Goal: Task Accomplishment & Management: Use online tool/utility

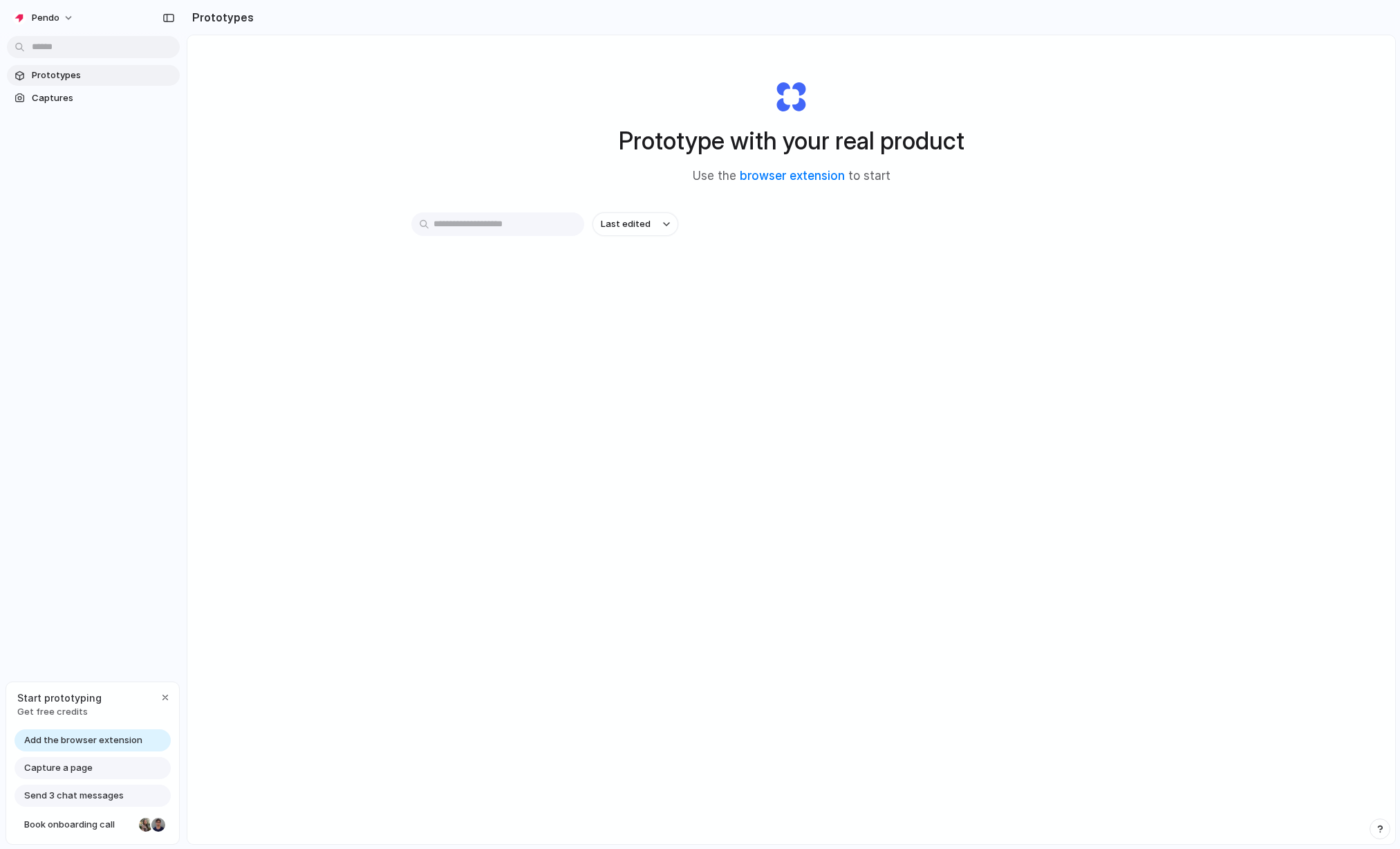
drag, startPoint x: 656, startPoint y: 116, endPoint x: 933, endPoint y: 196, distance: 288.3
click at [933, 196] on div "Prototype with your real product Use the browser extension to start" at bounding box center [791, 126] width 553 height 149
click at [31, 109] on div "Prototypes Captures" at bounding box center [93, 144] width 187 height 290
click at [35, 101] on span "Captures" at bounding box center [103, 98] width 143 height 14
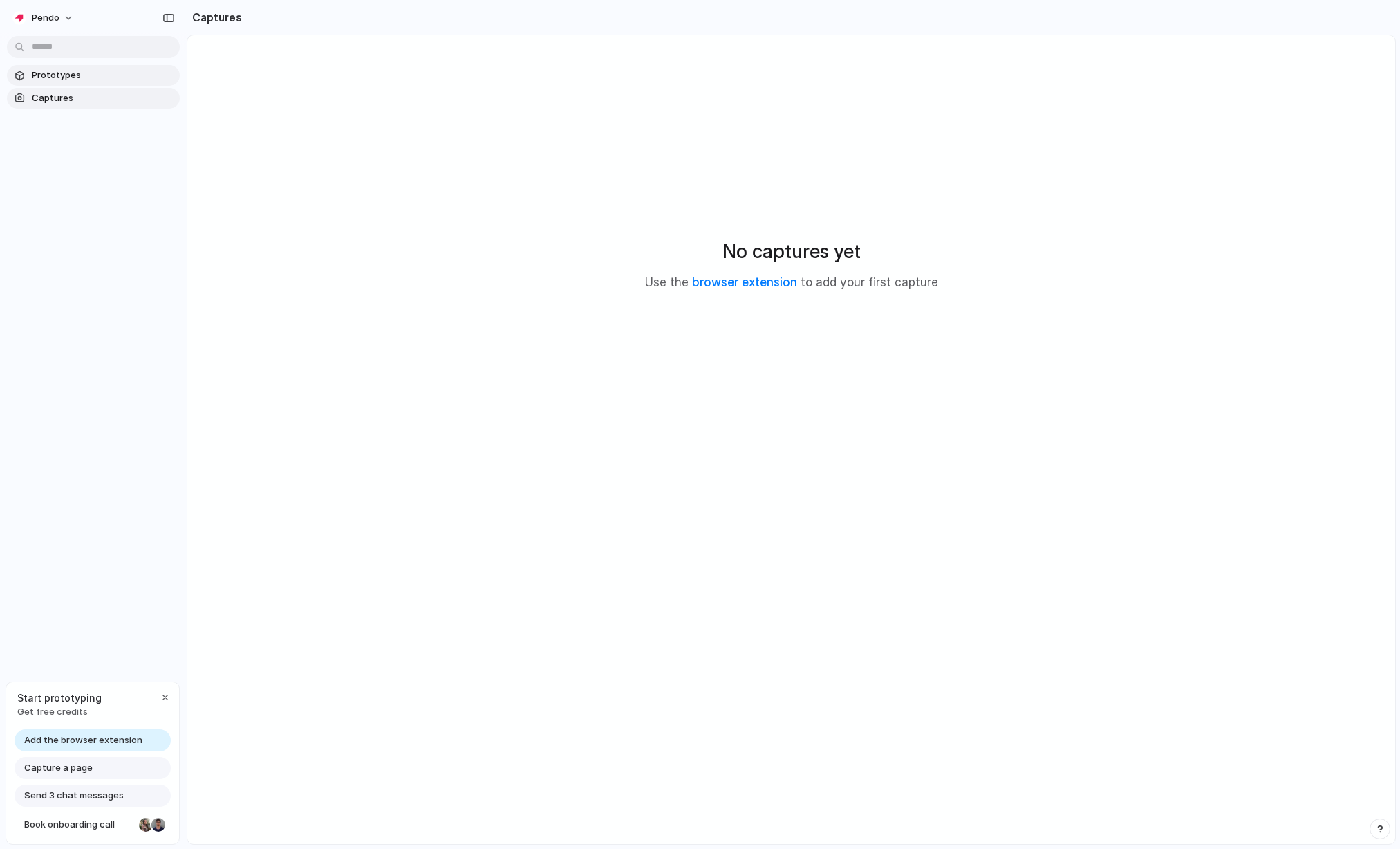
click at [61, 69] on span "Prototypes" at bounding box center [103, 75] width 143 height 14
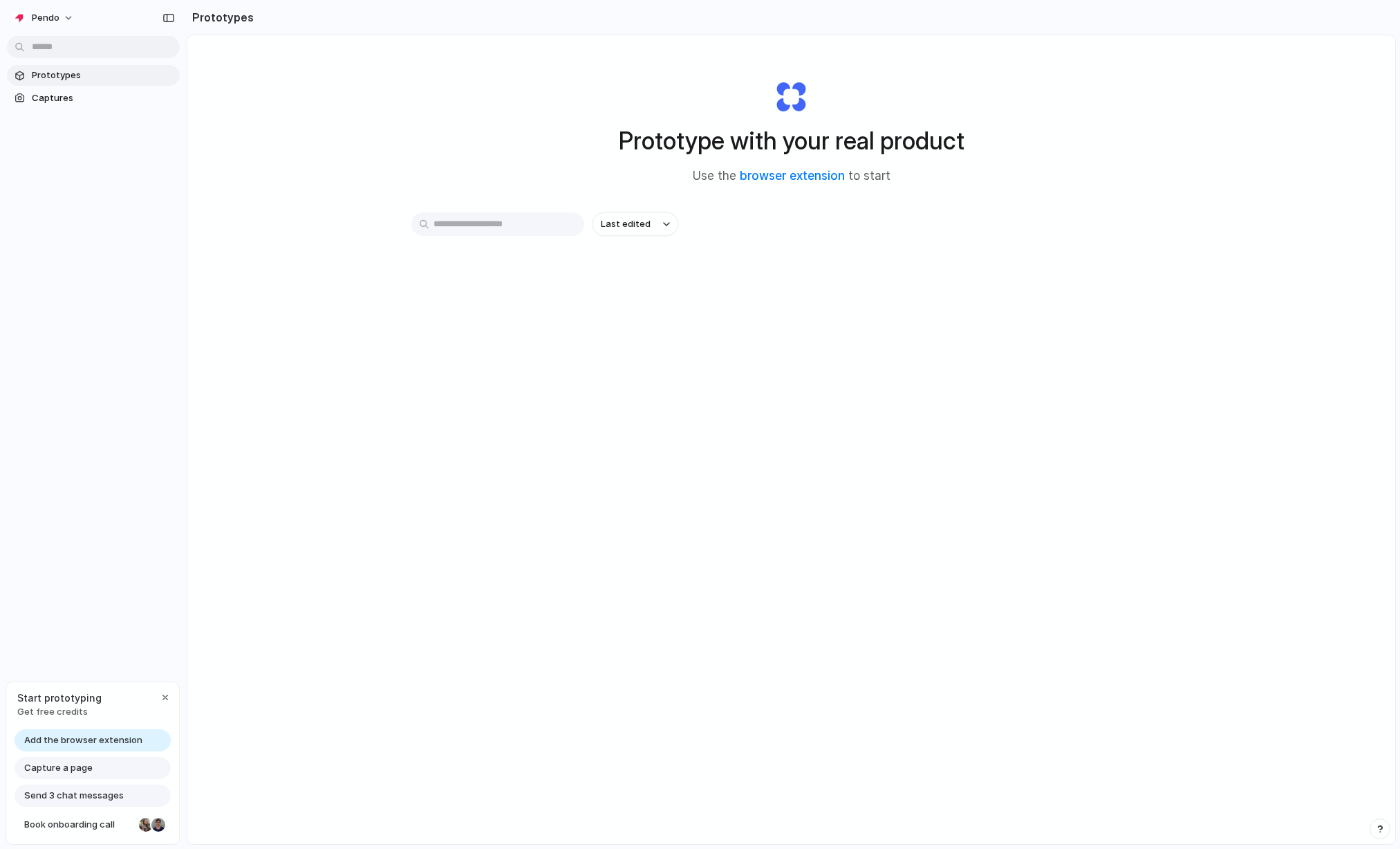
click at [82, 737] on span "Add the browser extension" at bounding box center [83, 740] width 118 height 14
click at [778, 171] on link "browser extension" at bounding box center [793, 175] width 105 height 14
click at [399, 177] on div "Prototype with your real product Use the browser extension to start Last edited" at bounding box center [792, 476] width 1208 height 882
click at [73, 93] on span "Captures" at bounding box center [103, 98] width 143 height 14
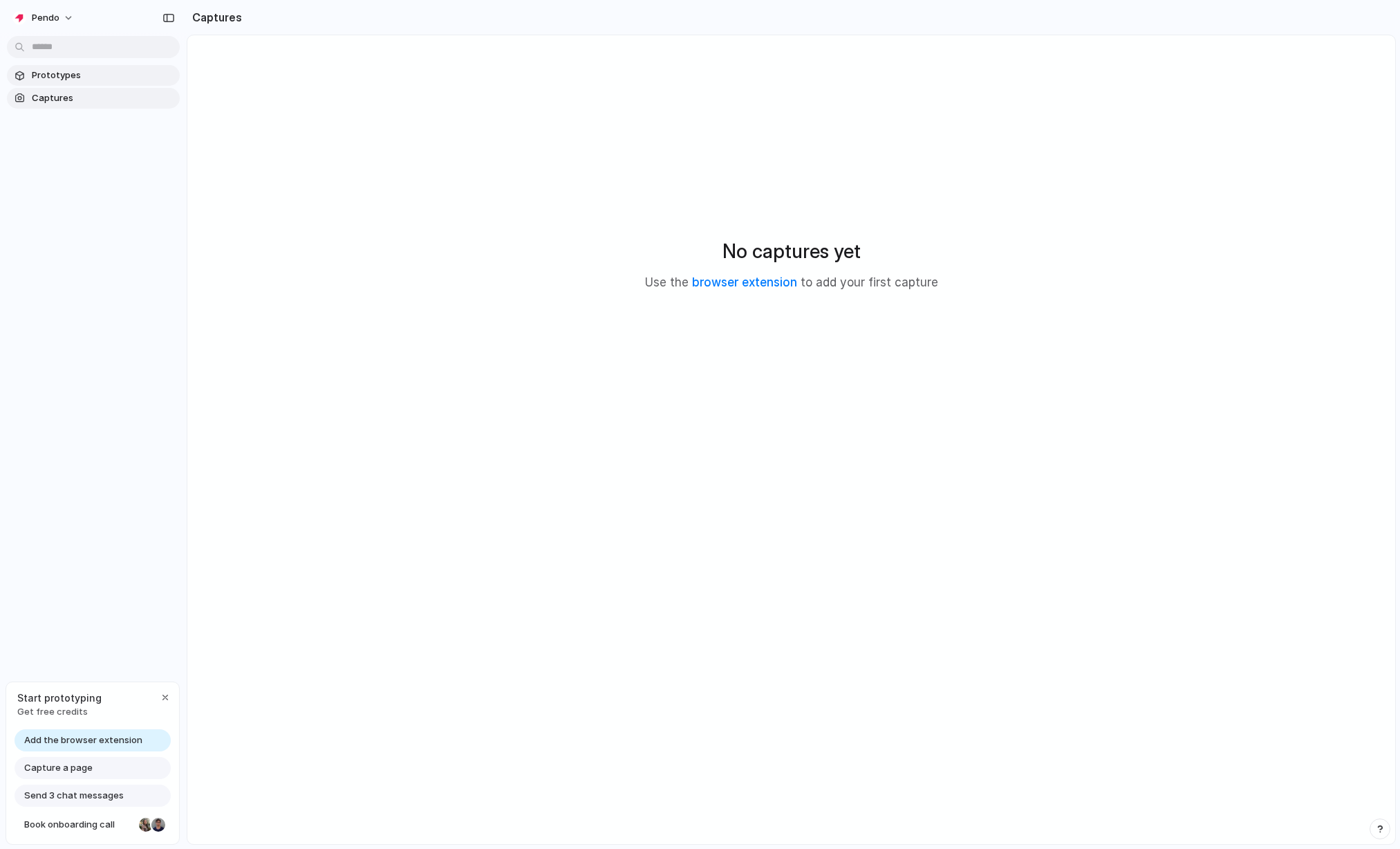
click at [74, 78] on span "Prototypes" at bounding box center [103, 75] width 143 height 14
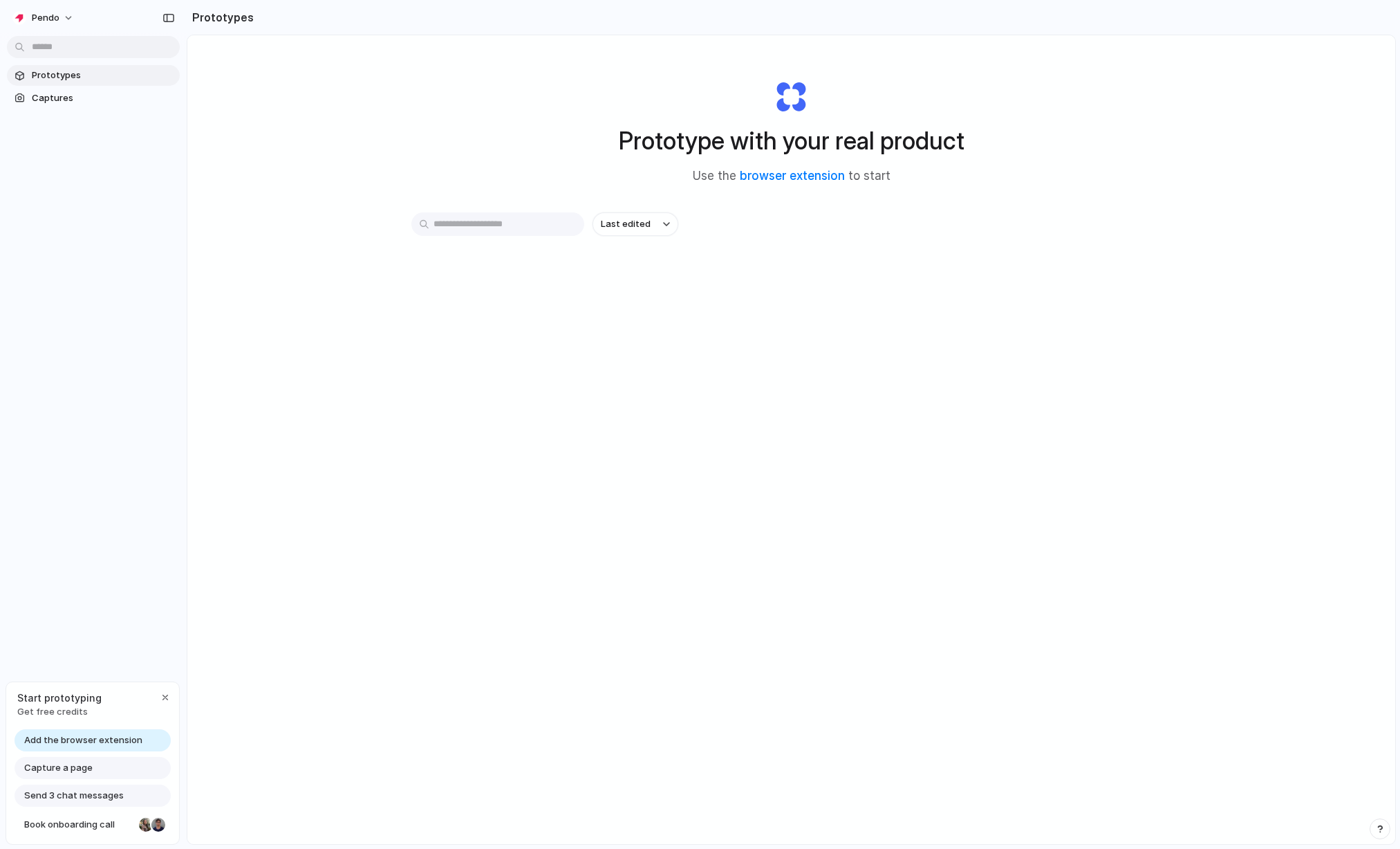
scroll to position [73, 0]
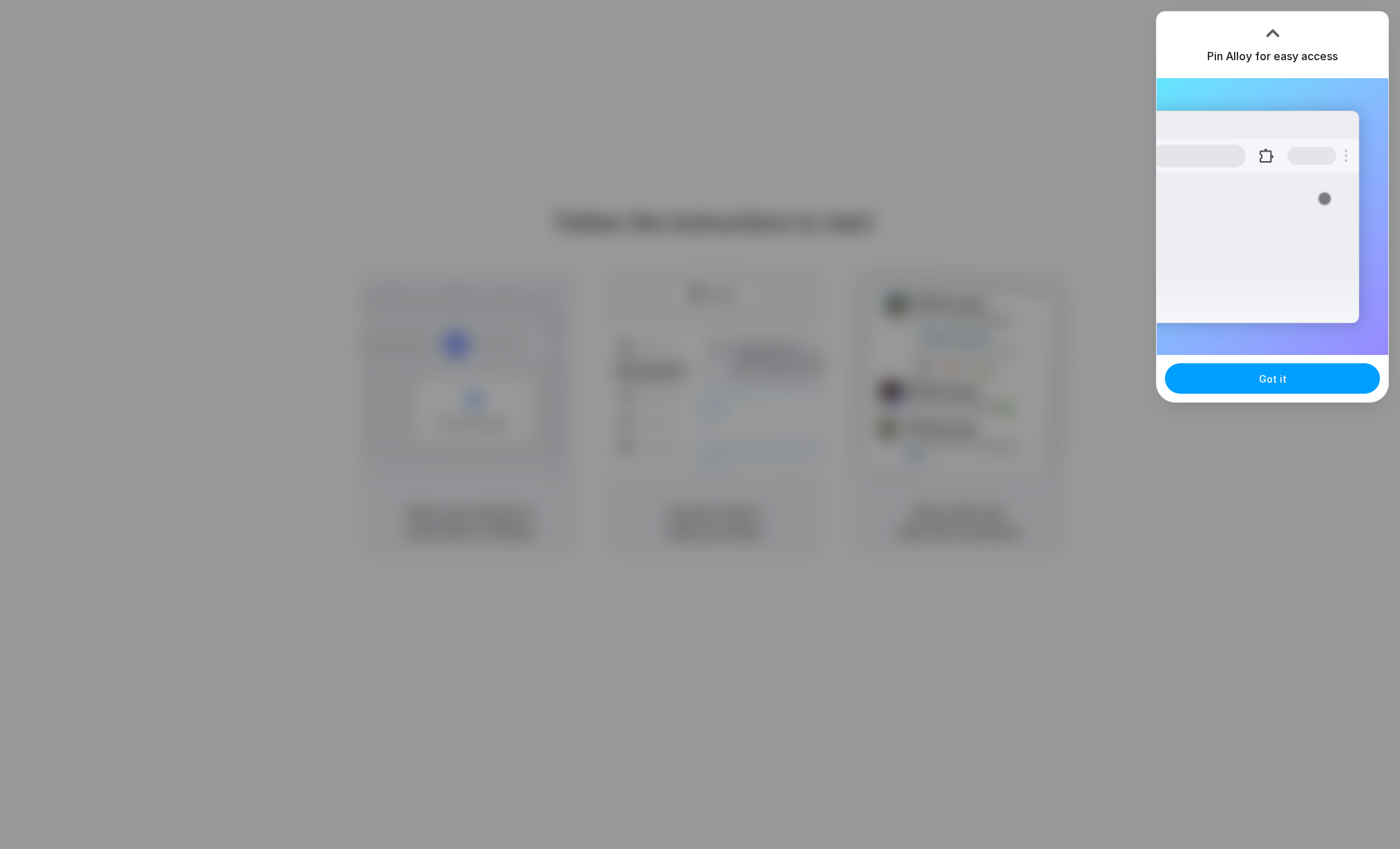
click at [1252, 385] on button "Got it" at bounding box center [1272, 378] width 215 height 30
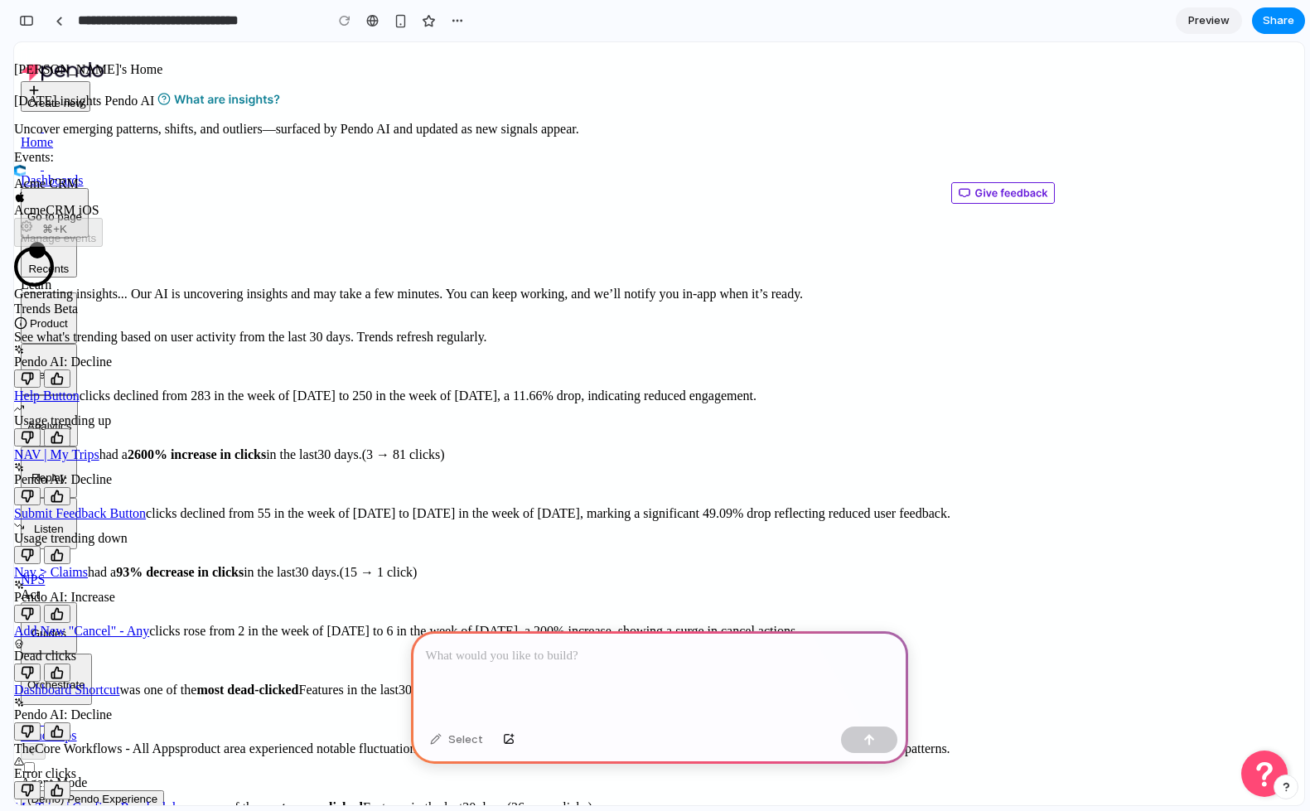
click at [446, 692] on div at bounding box center [659, 675] width 497 height 89
click at [473, 674] on div at bounding box center [659, 675] width 497 height 89
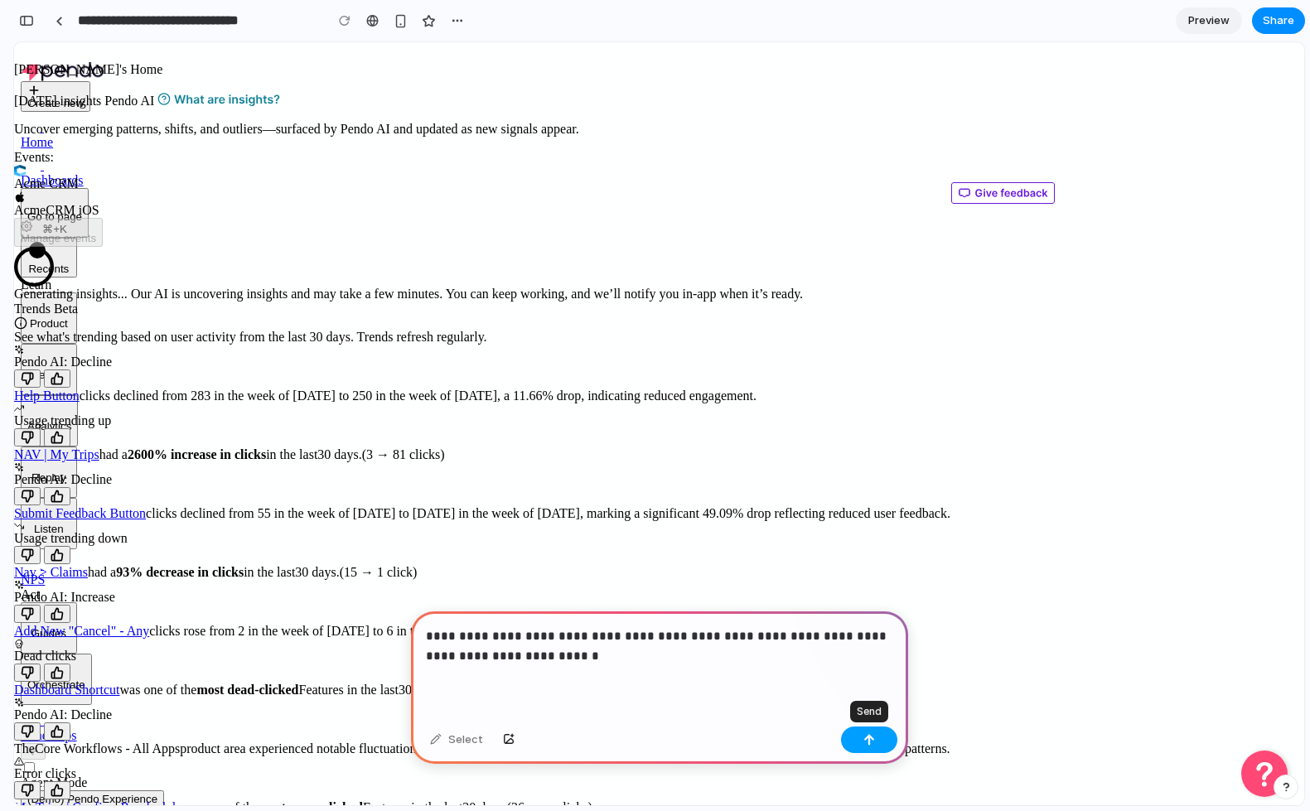
click at [894, 740] on button "button" at bounding box center [869, 740] width 56 height 27
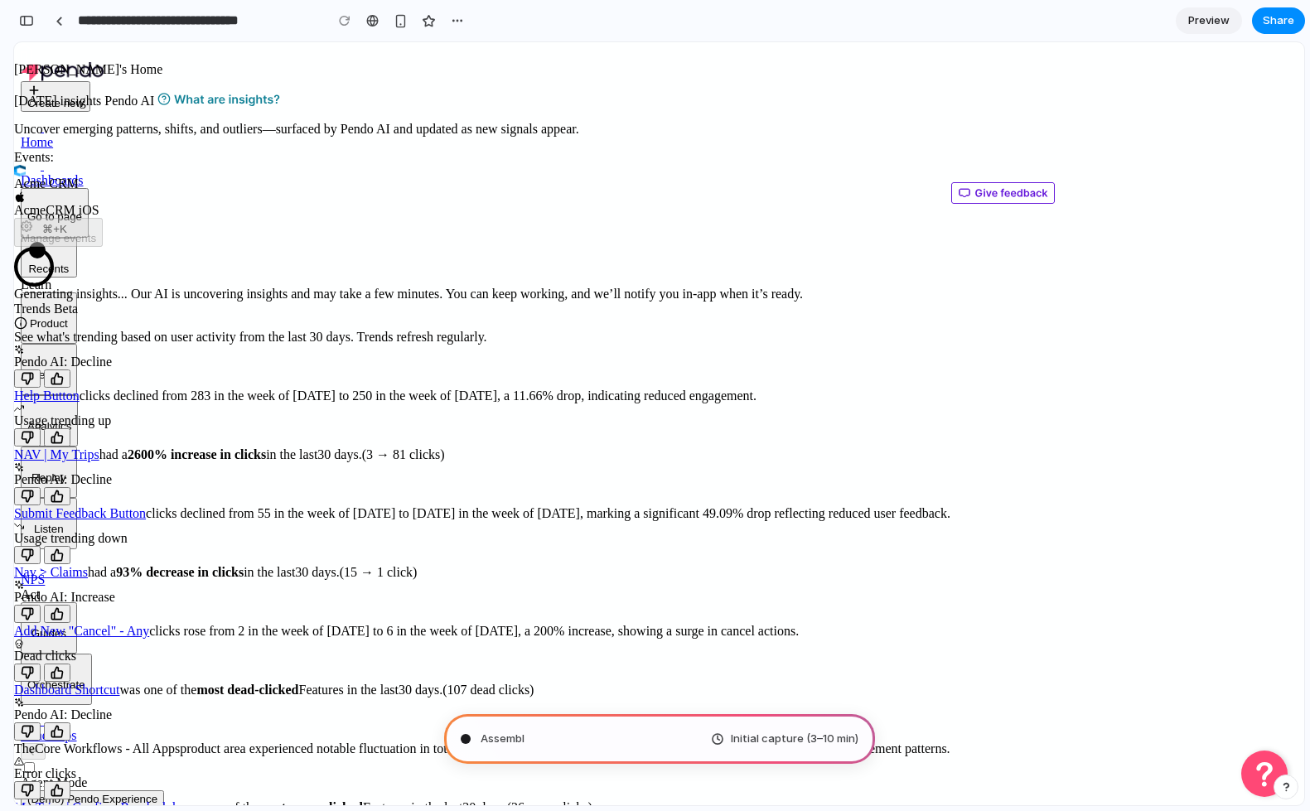
click at [750, 485] on div "Today's insights Pendo AI Uncover emerging patterns, shifts, and outliers—surfa…" at bounding box center [659, 465] width 1290 height 751
click at [515, 753] on div "Translating human wishes . Initial capture (3–10 min)" at bounding box center [659, 739] width 431 height 50
type input "**********"
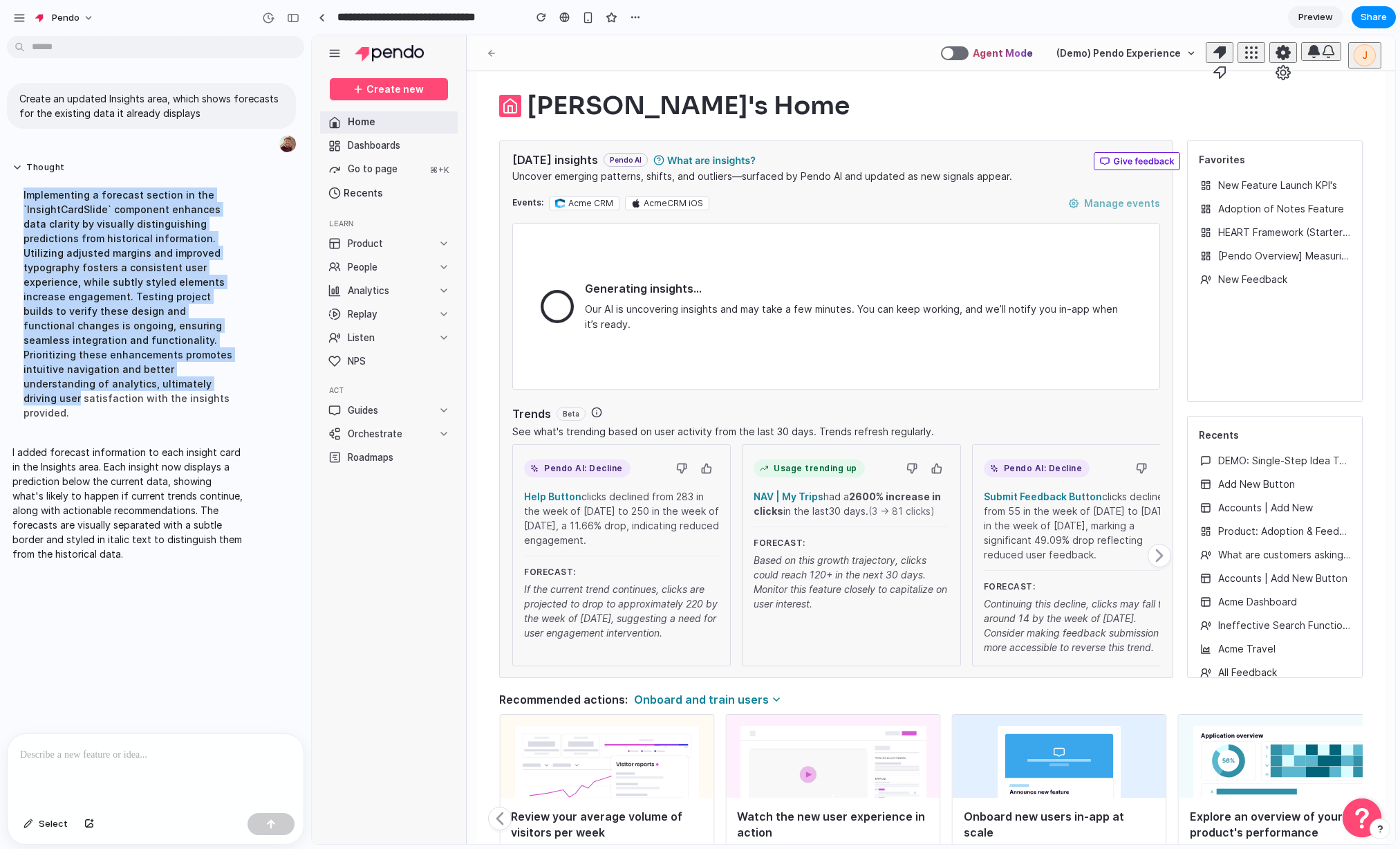
drag, startPoint x: 13, startPoint y: 196, endPoint x: 221, endPoint y: 373, distance: 273.1
click at [221, 373] on div "Implementing a forecast section in the `InsightCardSlide` component enhances da…" at bounding box center [128, 304] width 231 height 249
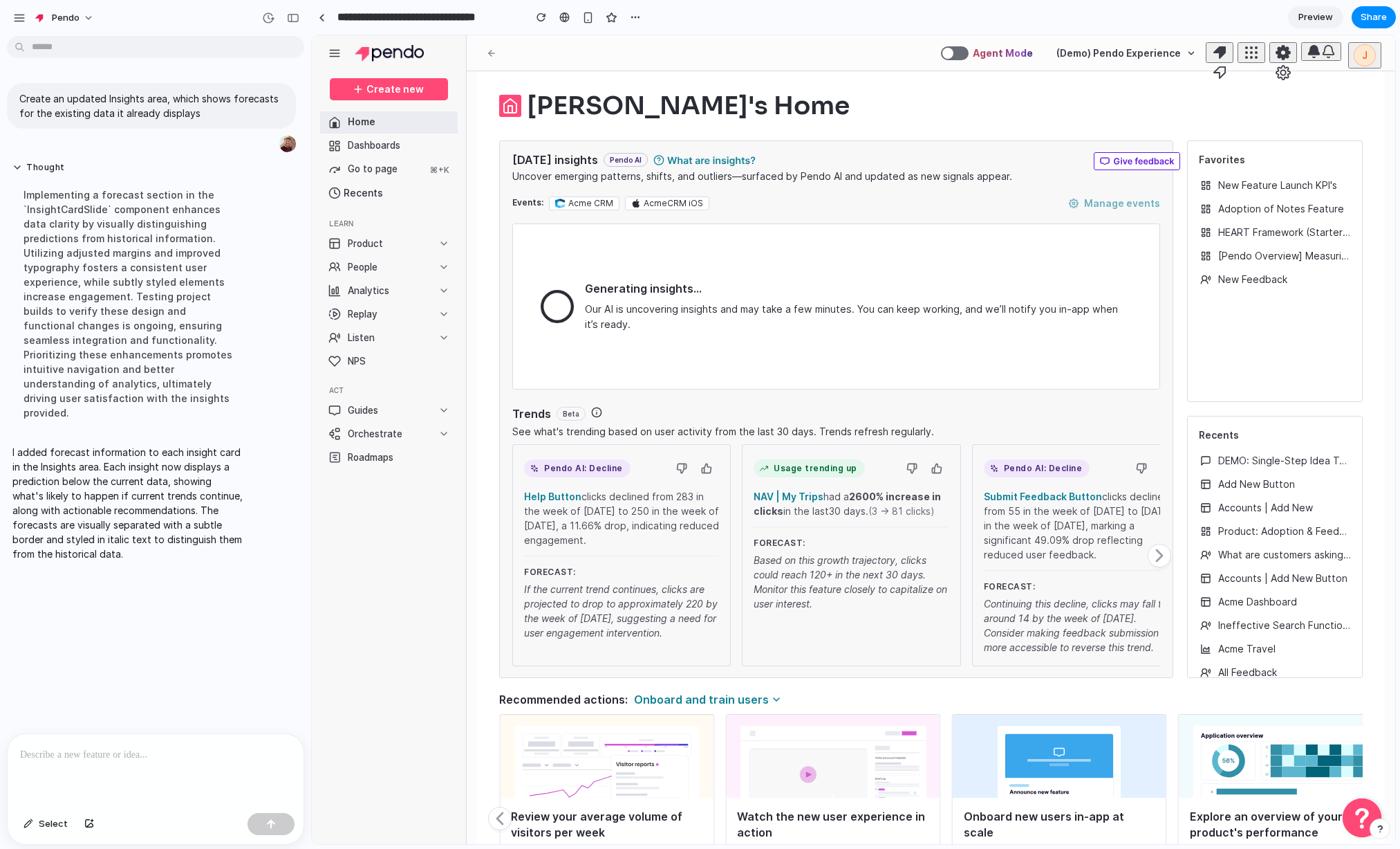
click at [174, 468] on p "I added forecast information to each insight card in the Insights area. Each in…" at bounding box center [128, 503] width 231 height 116
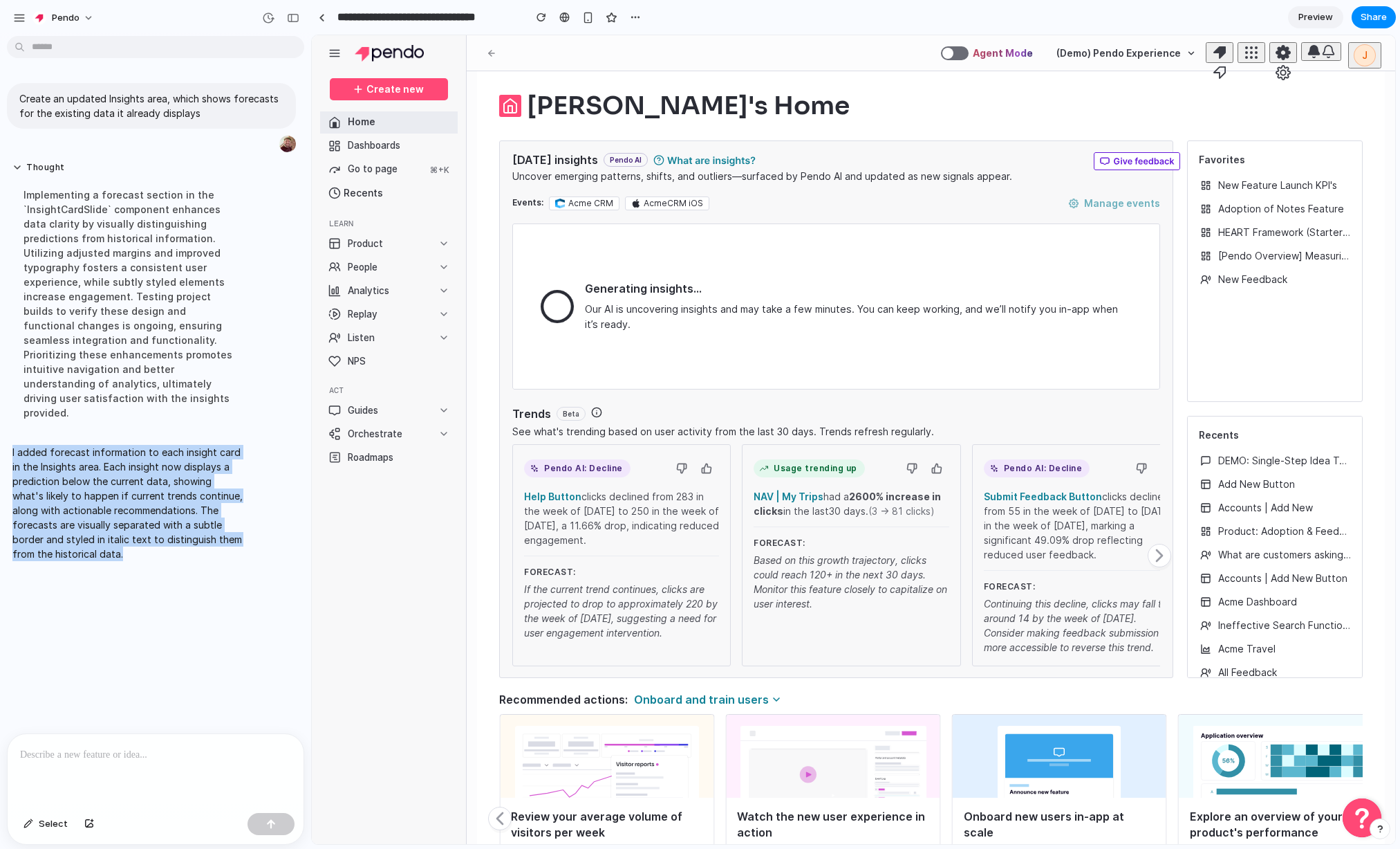
click at [174, 468] on p "I added forecast information to each insight card in the Insights area. Each in…" at bounding box center [128, 503] width 231 height 116
click at [212, 467] on p "I added forecast information to each insight card in the Insights area. Each in…" at bounding box center [128, 503] width 231 height 116
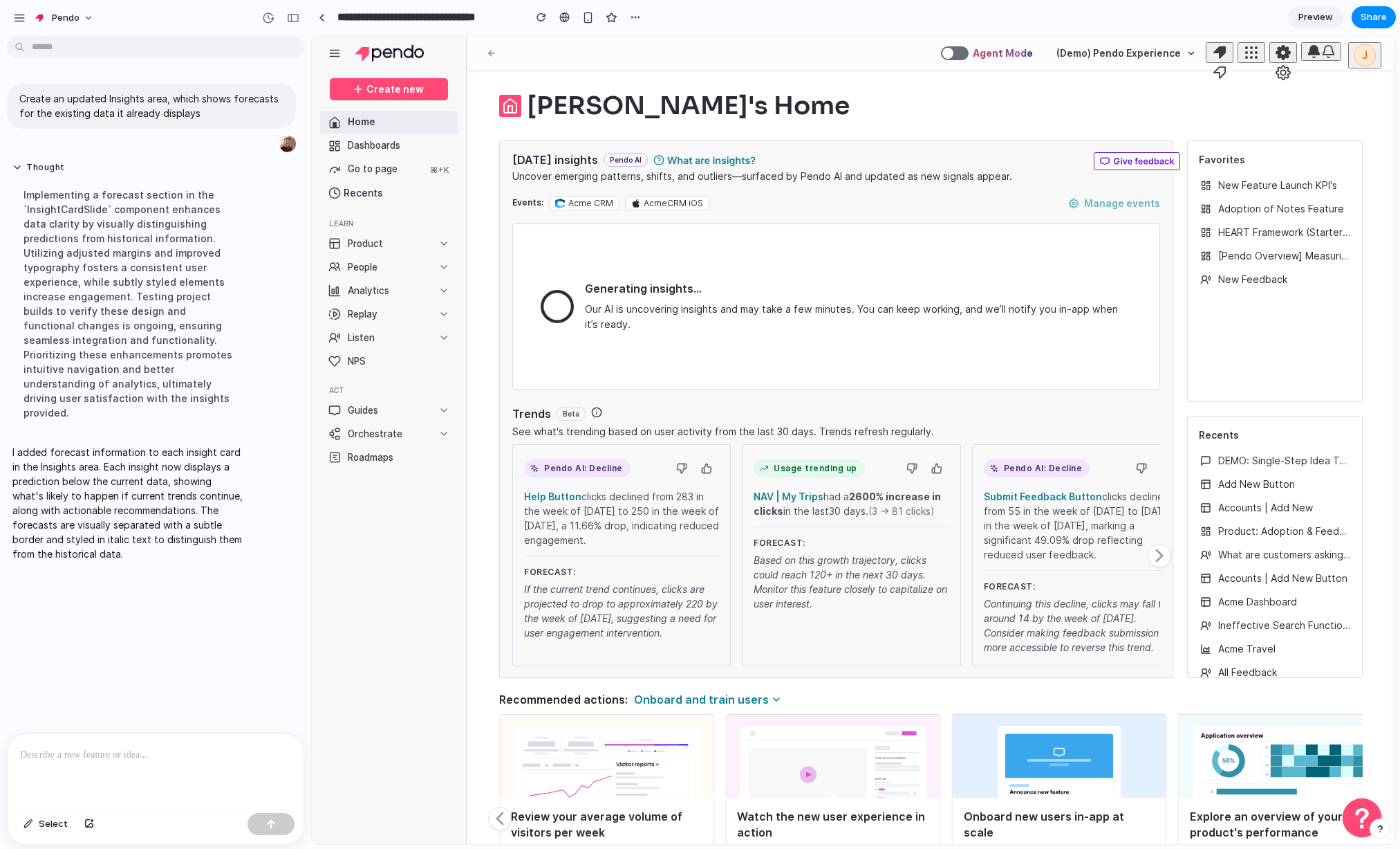
click at [668, 425] on div "See what's trending based on user activity from the last 30 days. Trends refres…" at bounding box center [836, 432] width 647 height 14
click at [512, 593] on div "Pendo AI: Decline Help Button clicks declined from 283 in the week of Oct 5 to …" at bounding box center [622, 555] width 219 height 222
click at [616, 643] on div "Help Button clicks declined from 283 in the week of Oct 5 to 250 in the week of…" at bounding box center [622, 572] width 195 height 165
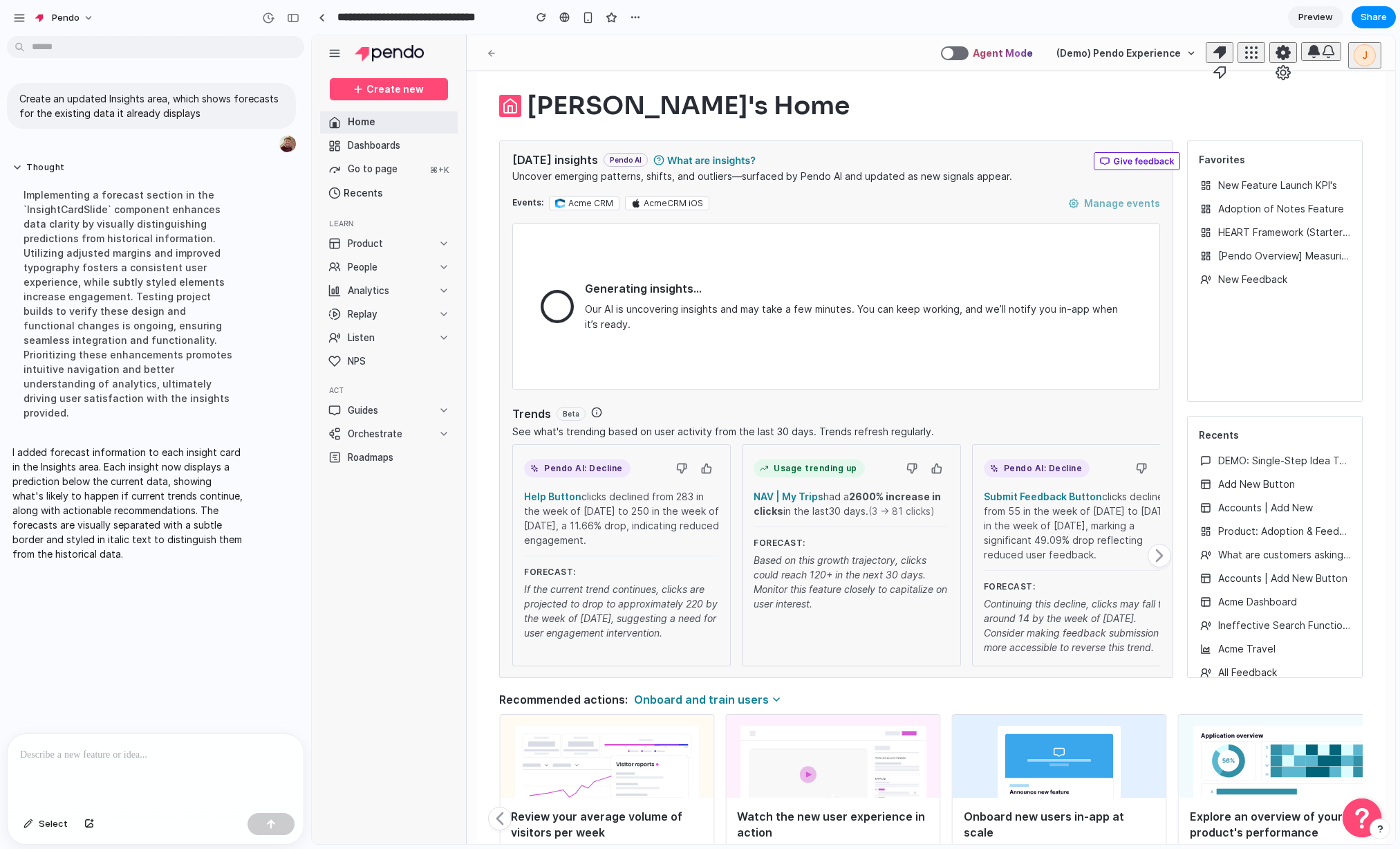
drag, startPoint x: 682, startPoint y: 638, endPoint x: 577, endPoint y: 560, distance: 130.8
click at [577, 560] on div "Forecast: If the current trend continues, clicks are projected to drop to appro…" at bounding box center [622, 597] width 195 height 84
drag, startPoint x: 512, startPoint y: 579, endPoint x: 555, endPoint y: 601, distance: 48.3
click at [520, 578] on div "Pendo AI: Decline Help Button clicks declined from 283 in the week of Oct 5 to …" at bounding box center [622, 555] width 219 height 222
click at [73, 676] on div at bounding box center [155, 771] width 296 height 73
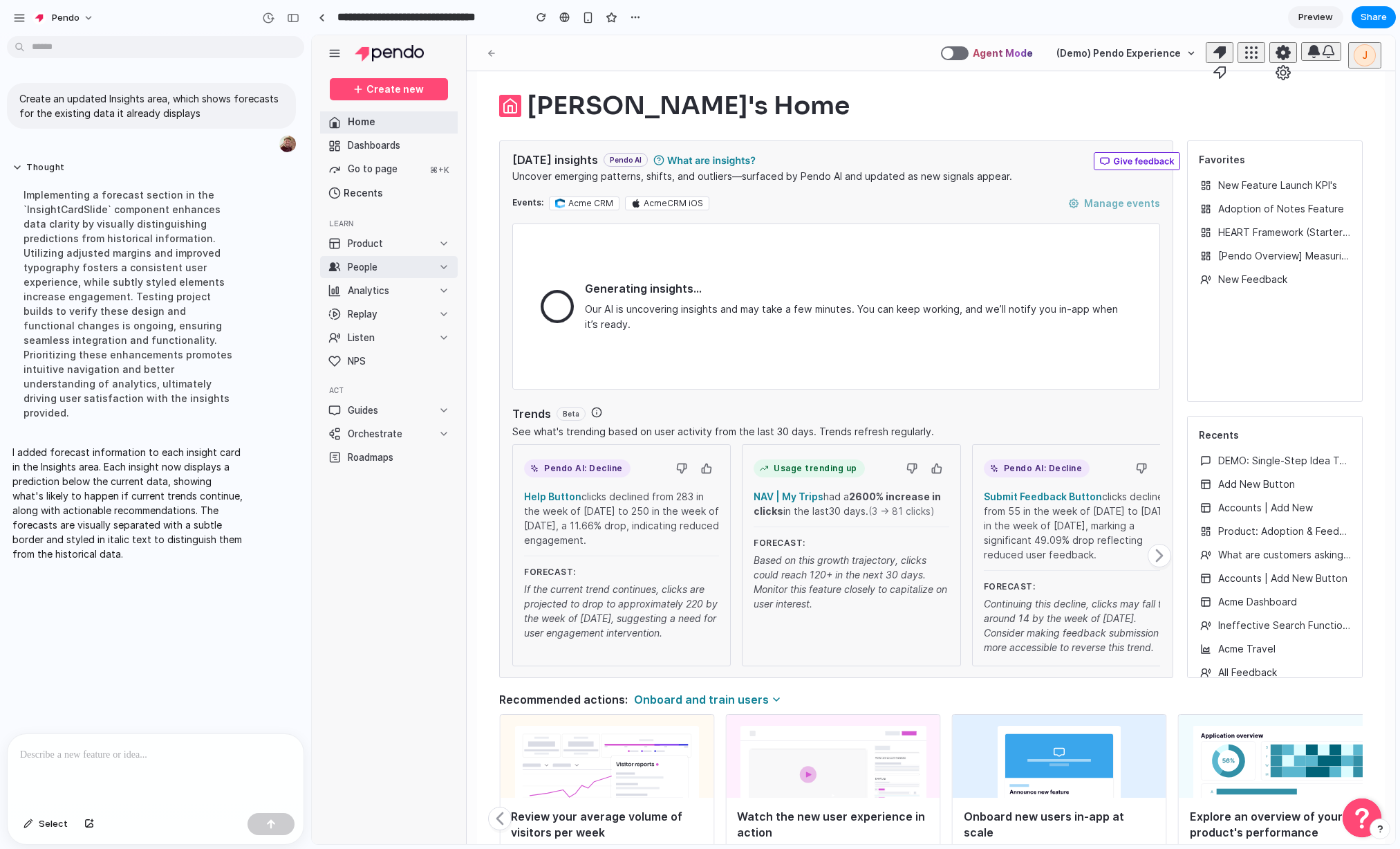
click at [367, 259] on button "People" at bounding box center [389, 267] width 138 height 23
click at [368, 243] on div "Product" at bounding box center [365, 244] width 35 height 13
click at [393, 250] on button "Product" at bounding box center [389, 243] width 138 height 23
click at [1092, 13] on span "Preview" at bounding box center [1315, 17] width 34 height 14
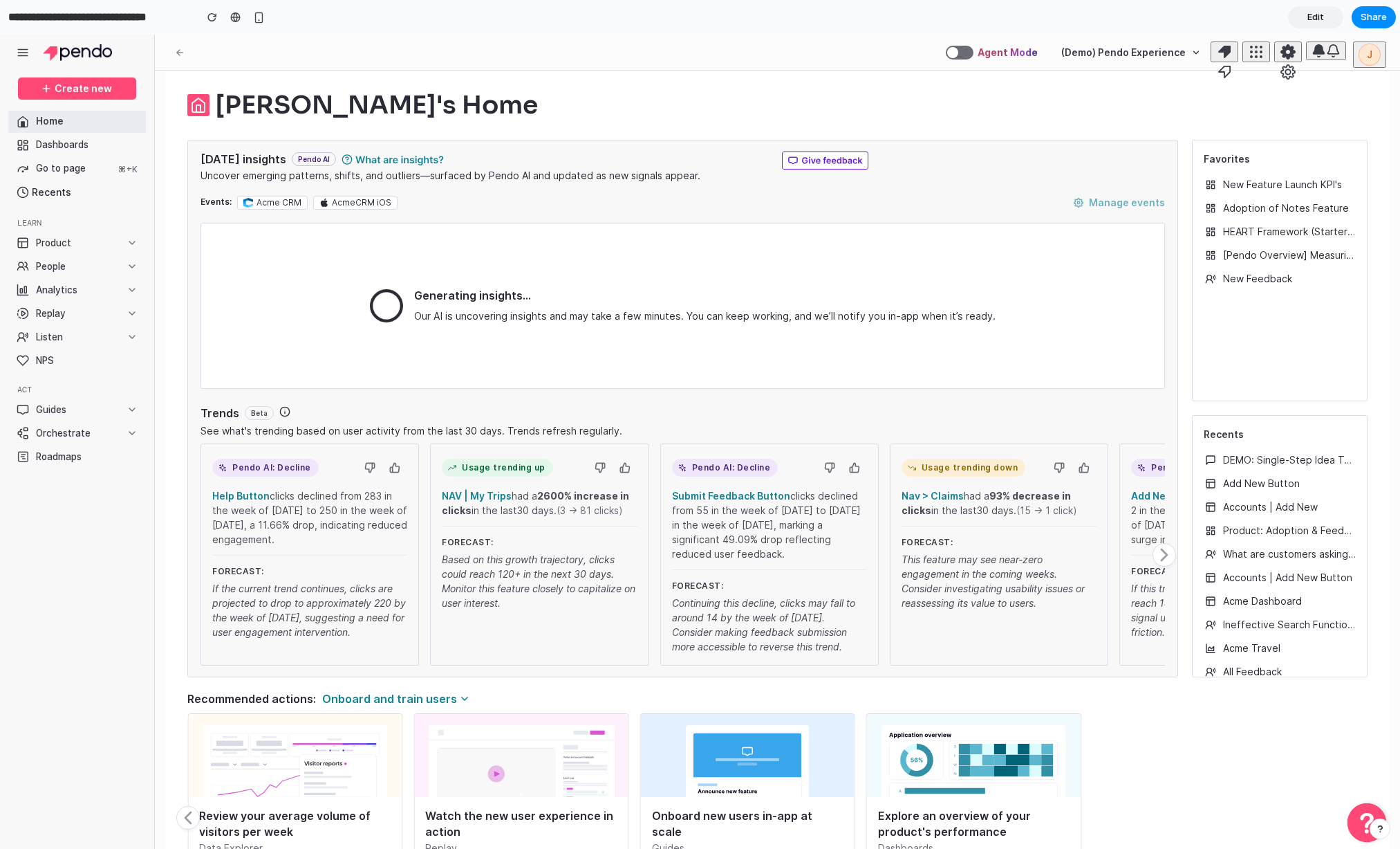
click at [1092, 18] on link "Edit" at bounding box center [1316, 17] width 55 height 23
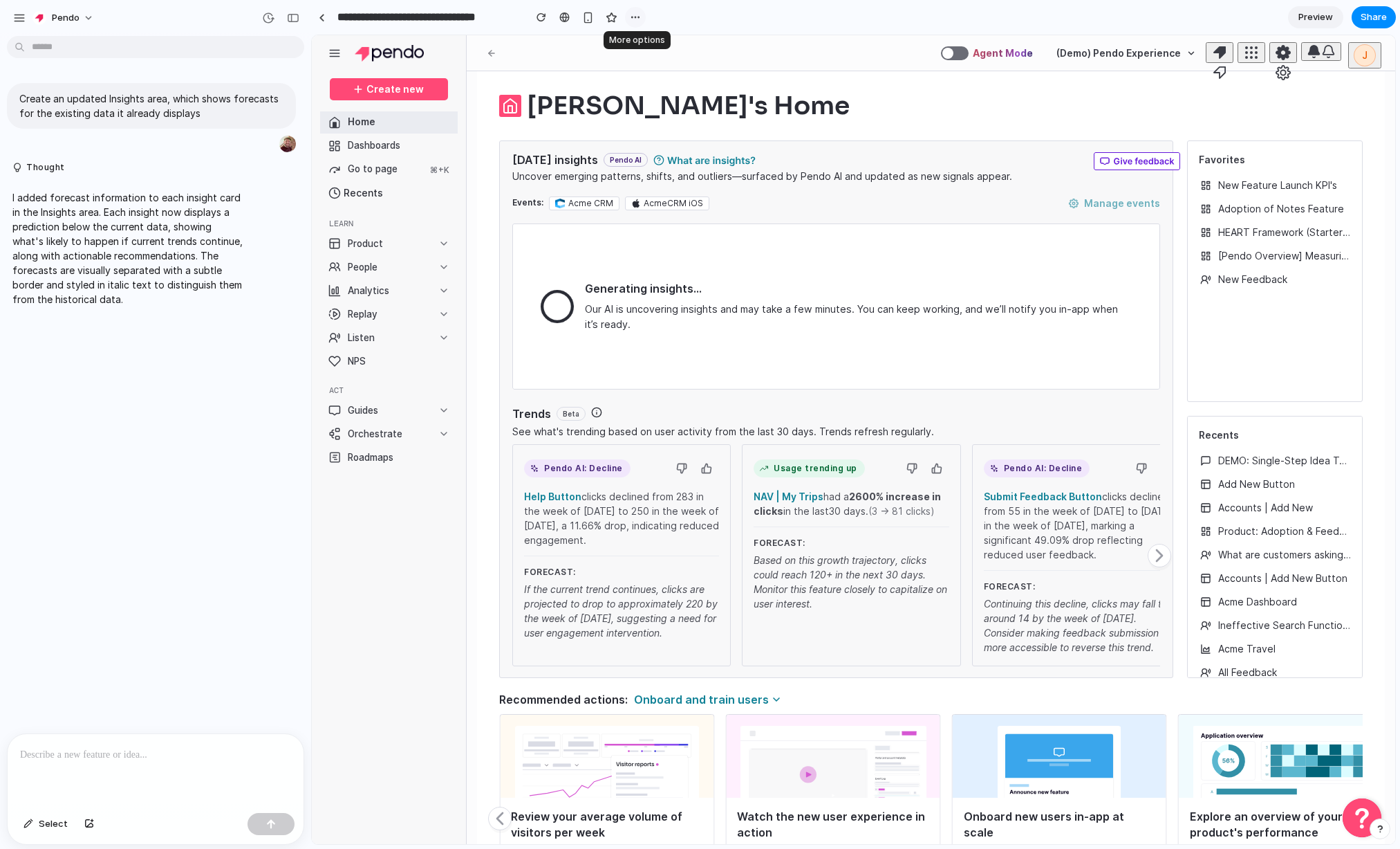
click at [628, 16] on button "button" at bounding box center [635, 17] width 21 height 21
click at [646, 13] on div "Duplicate Delete" at bounding box center [700, 424] width 1400 height 849
drag, startPoint x: 514, startPoint y: 568, endPoint x: 650, endPoint y: 646, distance: 156.8
click at [650, 646] on div "Help Button clicks declined from 283 in the week of Oct 5 to 250 in the week of…" at bounding box center [622, 572] width 195 height 165
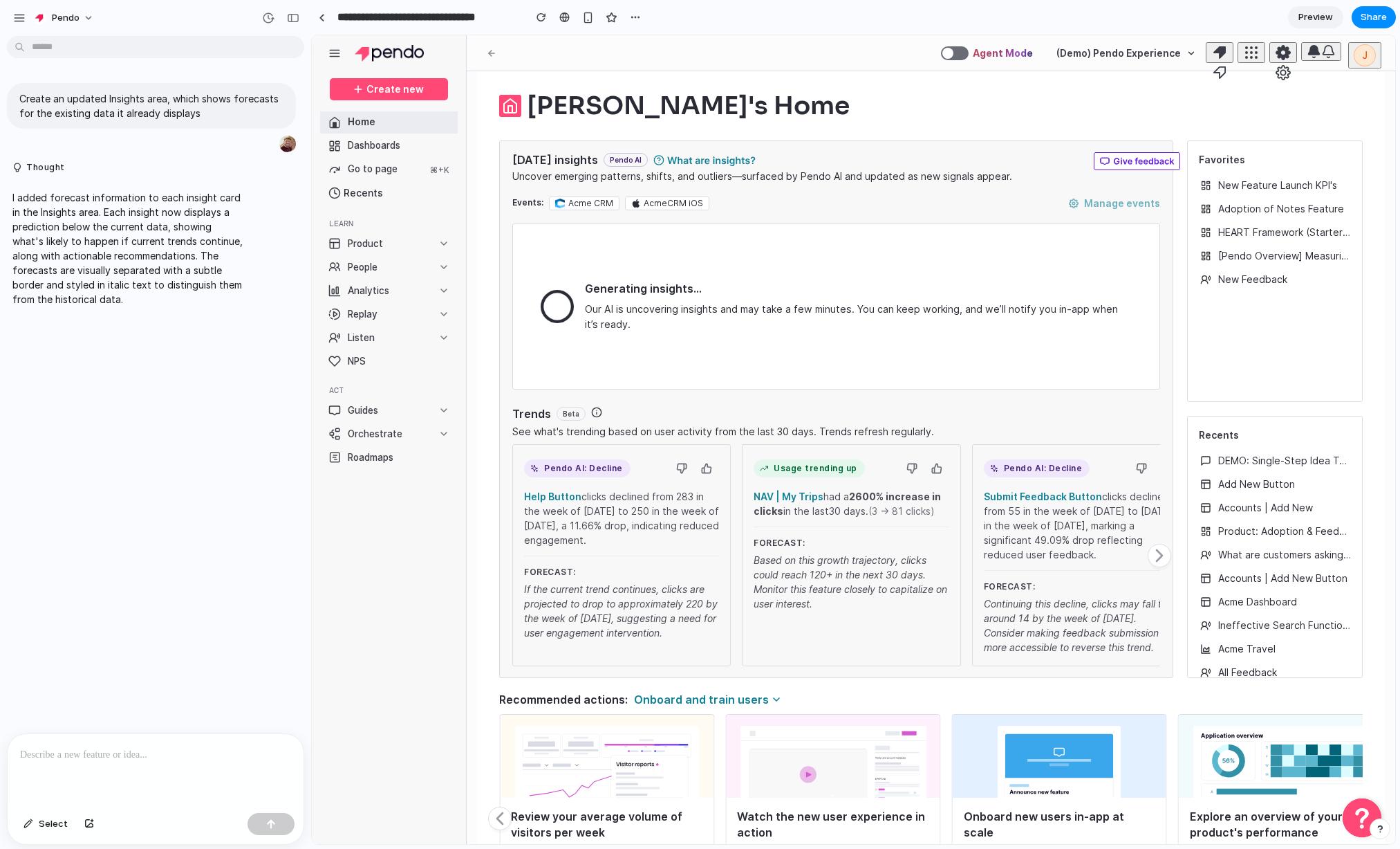
click at [119, 218] on p "I added forecast information to each insight card in the Insights area. Each in…" at bounding box center [128, 248] width 231 height 116
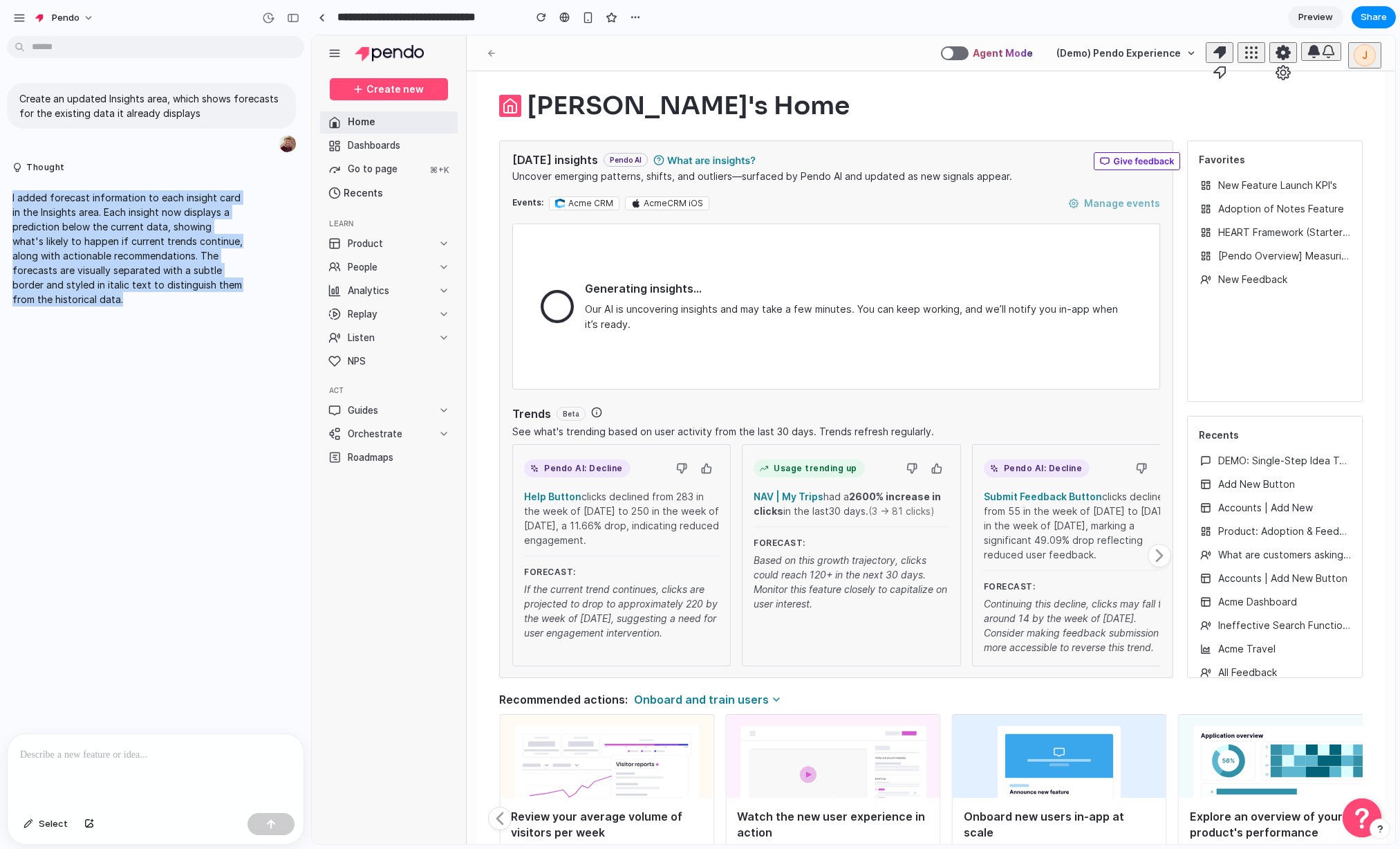
click at [119, 218] on p "I added forecast information to each insight card in the Insights area. Each in…" at bounding box center [128, 248] width 231 height 116
click at [118, 245] on p "I added forecast information to each insight card in the Insights area. Each in…" at bounding box center [128, 248] width 231 height 116
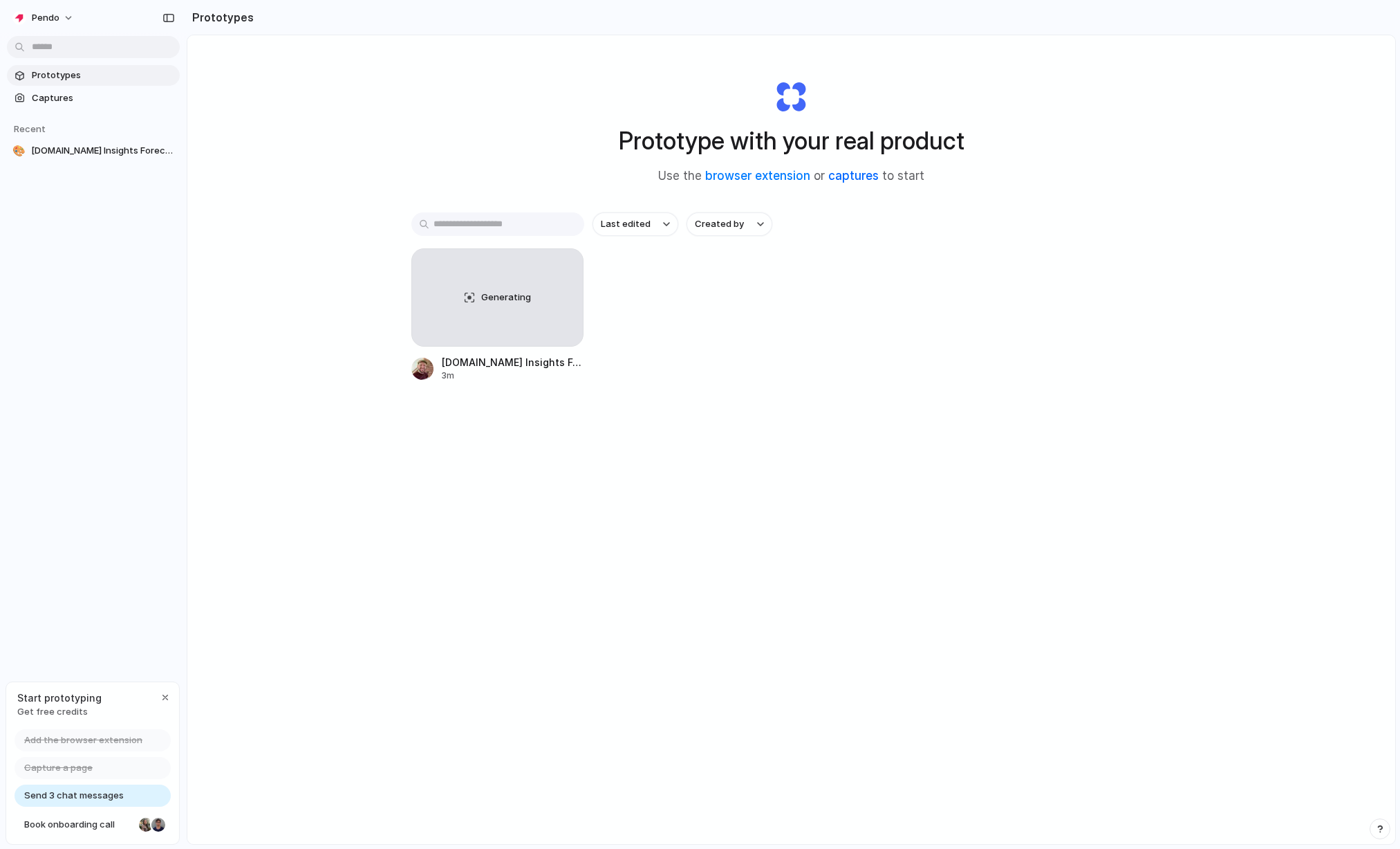
click at [854, 178] on link "captures" at bounding box center [854, 175] width 50 height 14
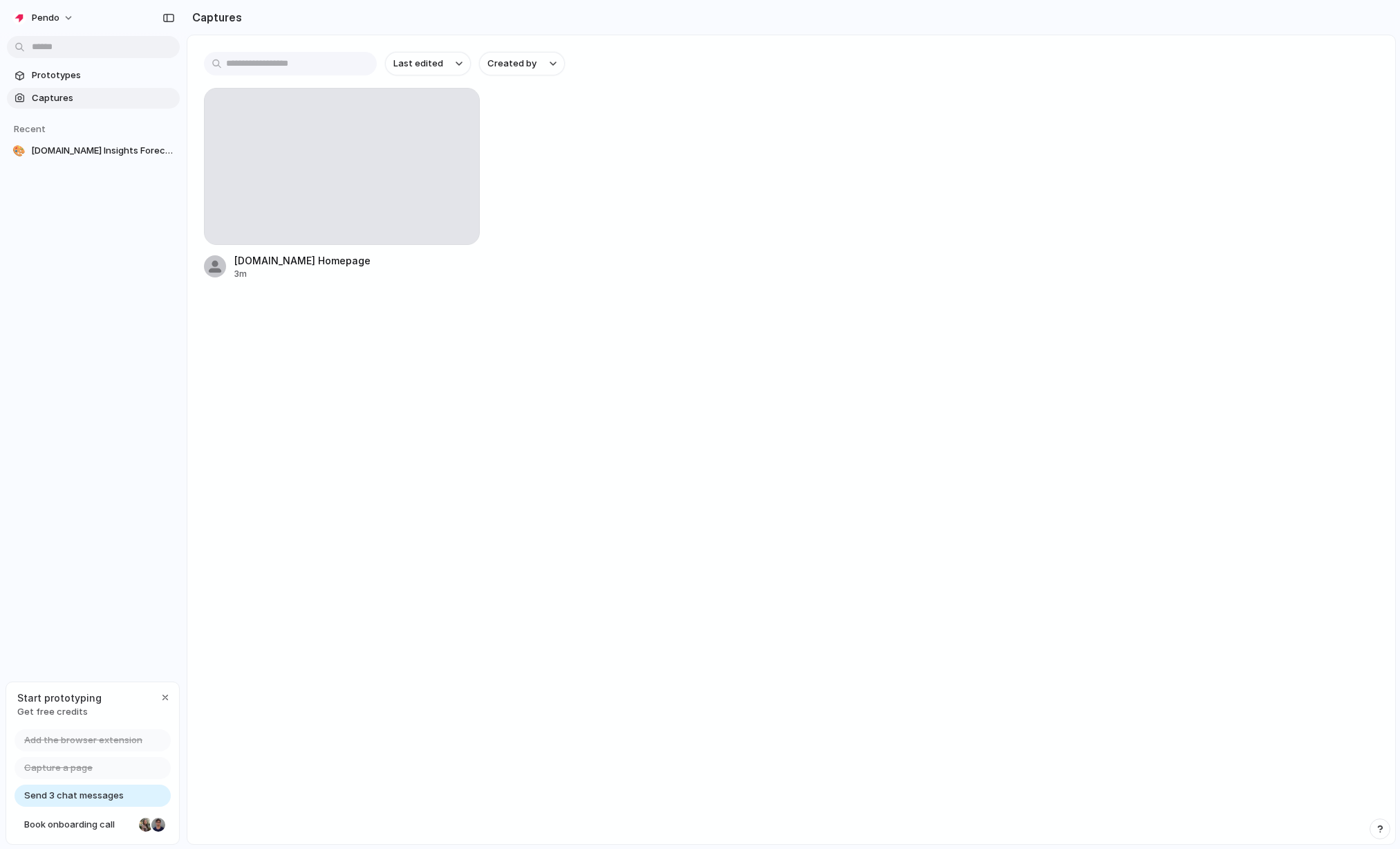
click at [63, 103] on span "Captures" at bounding box center [103, 98] width 143 height 14
click at [50, 78] on span "Prototypes" at bounding box center [103, 75] width 143 height 14
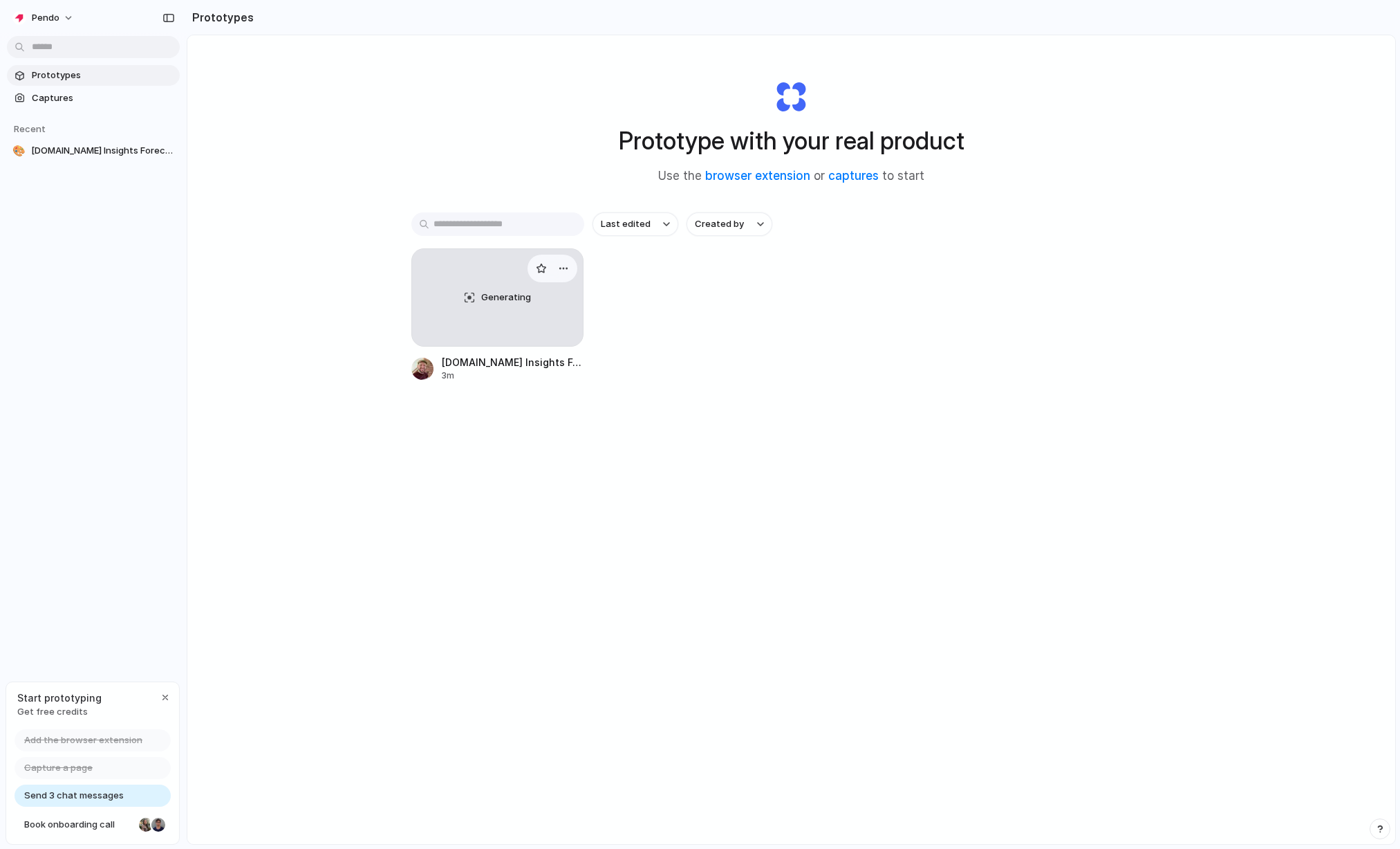
click at [497, 329] on div "Generating" at bounding box center [498, 297] width 172 height 97
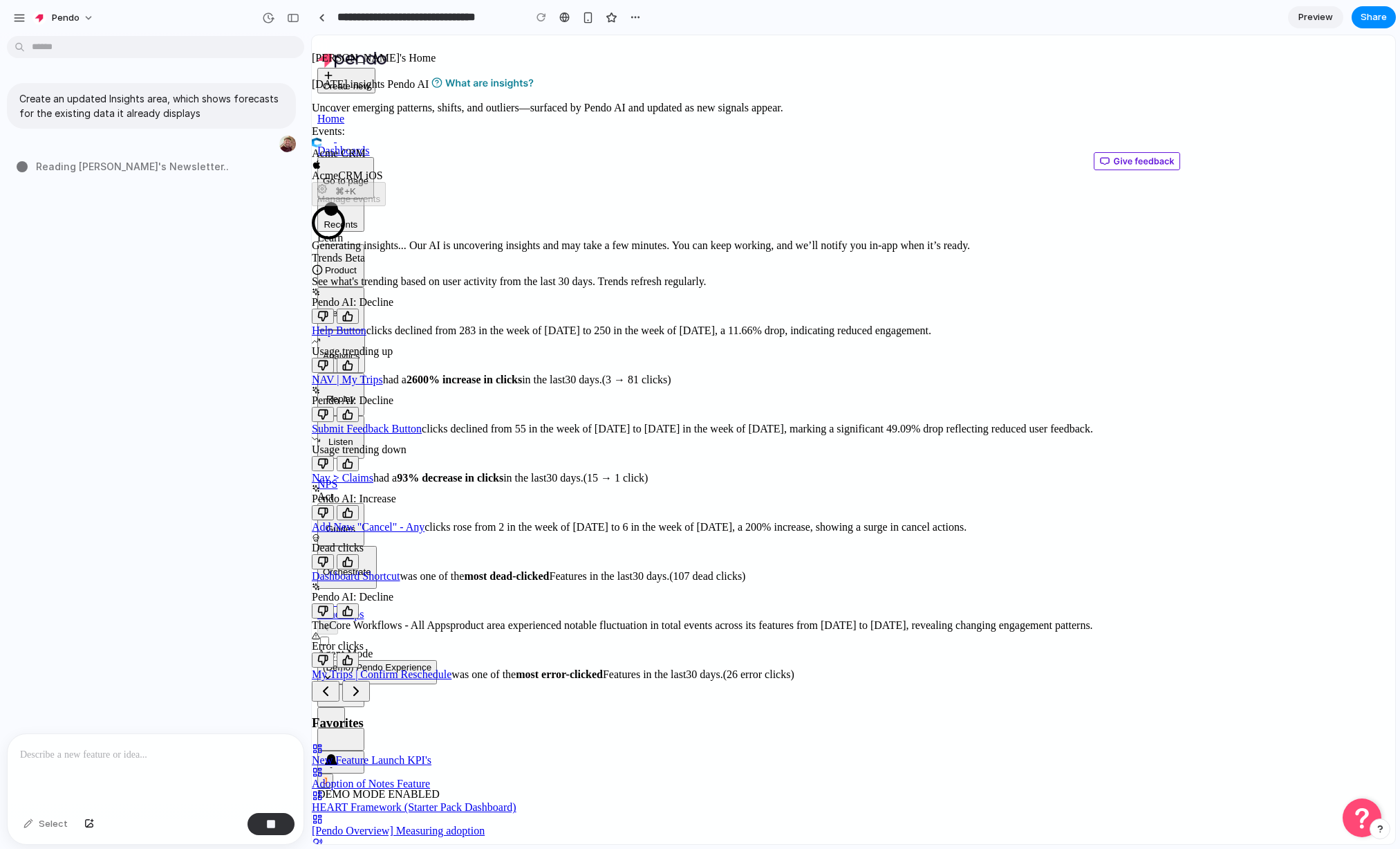
click at [111, 164] on span "Reading [PERSON_NAME]'s Newsletter .." at bounding box center [132, 166] width 193 height 14
click at [111, 164] on span "Reading [PERSON_NAME]'s Newsletter ..." at bounding box center [133, 166] width 196 height 14
click at [111, 164] on span "Reading [PERSON_NAME]'s Newsletter" at bounding box center [129, 166] width 188 height 14
click at [159, 165] on span "Reading [PERSON_NAME]'s Newsletter .." at bounding box center [132, 166] width 193 height 14
click at [294, 18] on div "button" at bounding box center [293, 18] width 13 height 10
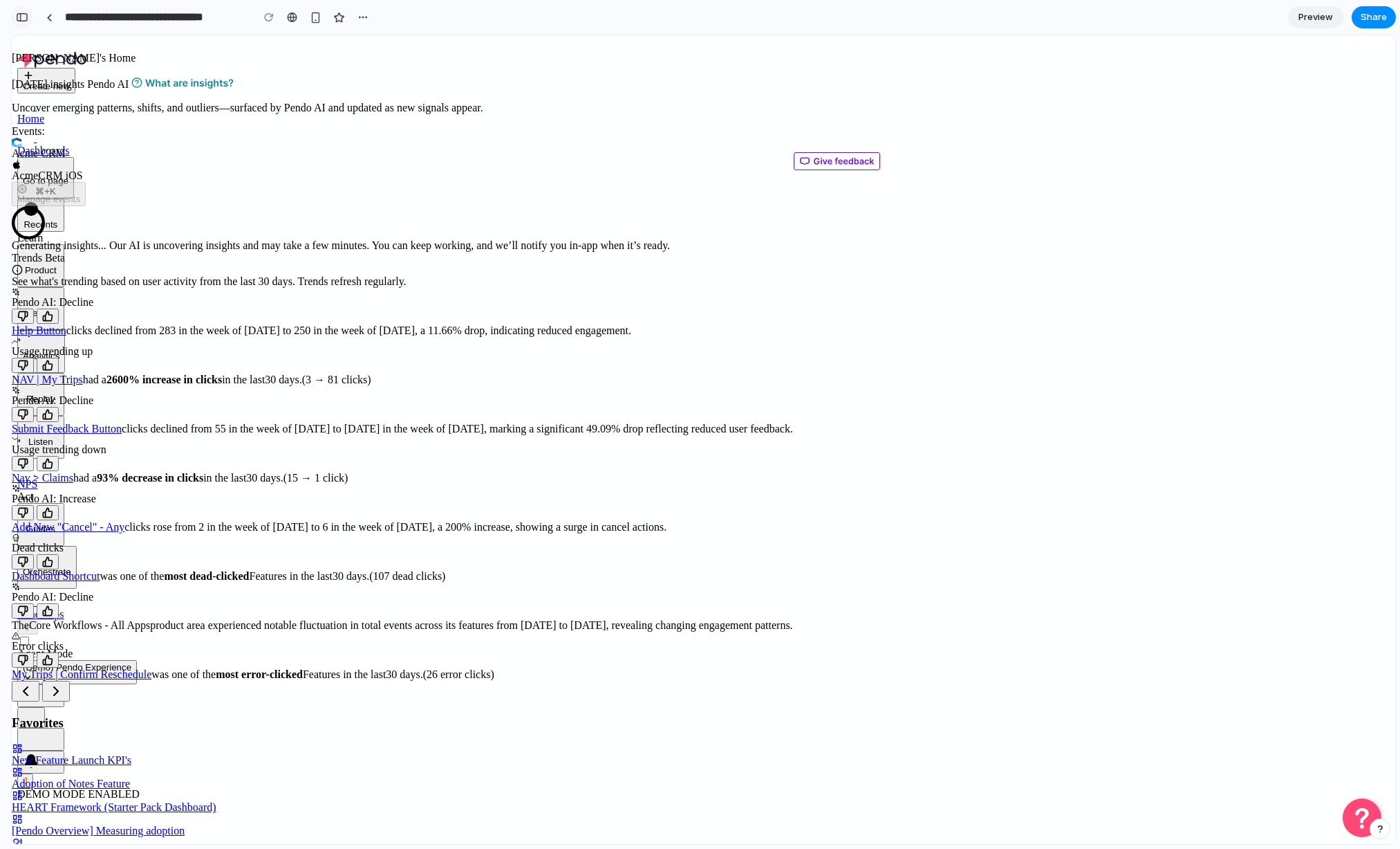
click at [26, 17] on div "button" at bounding box center [22, 18] width 13 height 10
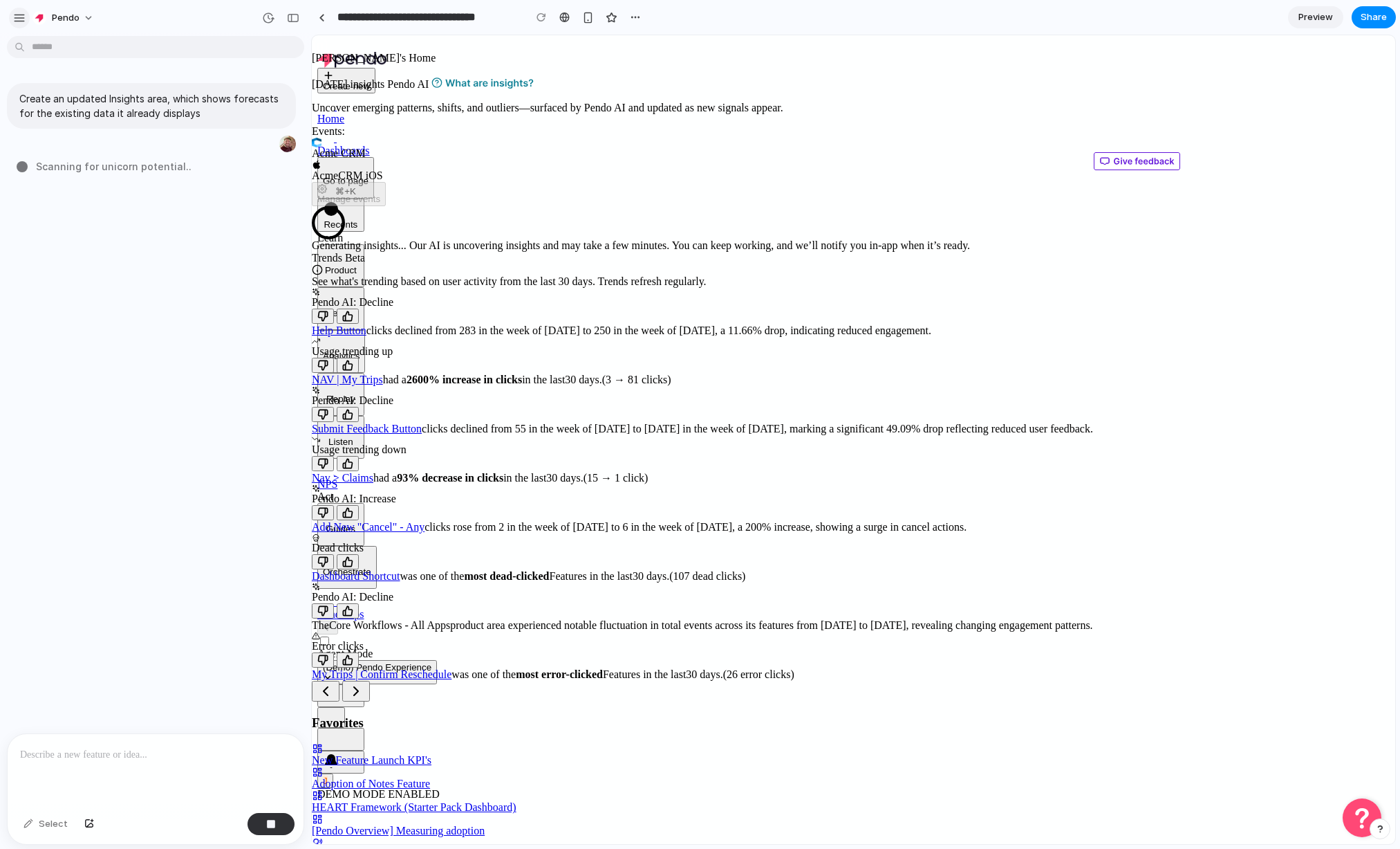
click at [18, 16] on div "button" at bounding box center [19, 18] width 13 height 13
click at [199, 445] on div "Create an updated Insights area, which shows forecasts for the existing data it…" at bounding box center [151, 387] width 303 height 692
click at [326, 18] on link at bounding box center [321, 17] width 21 height 21
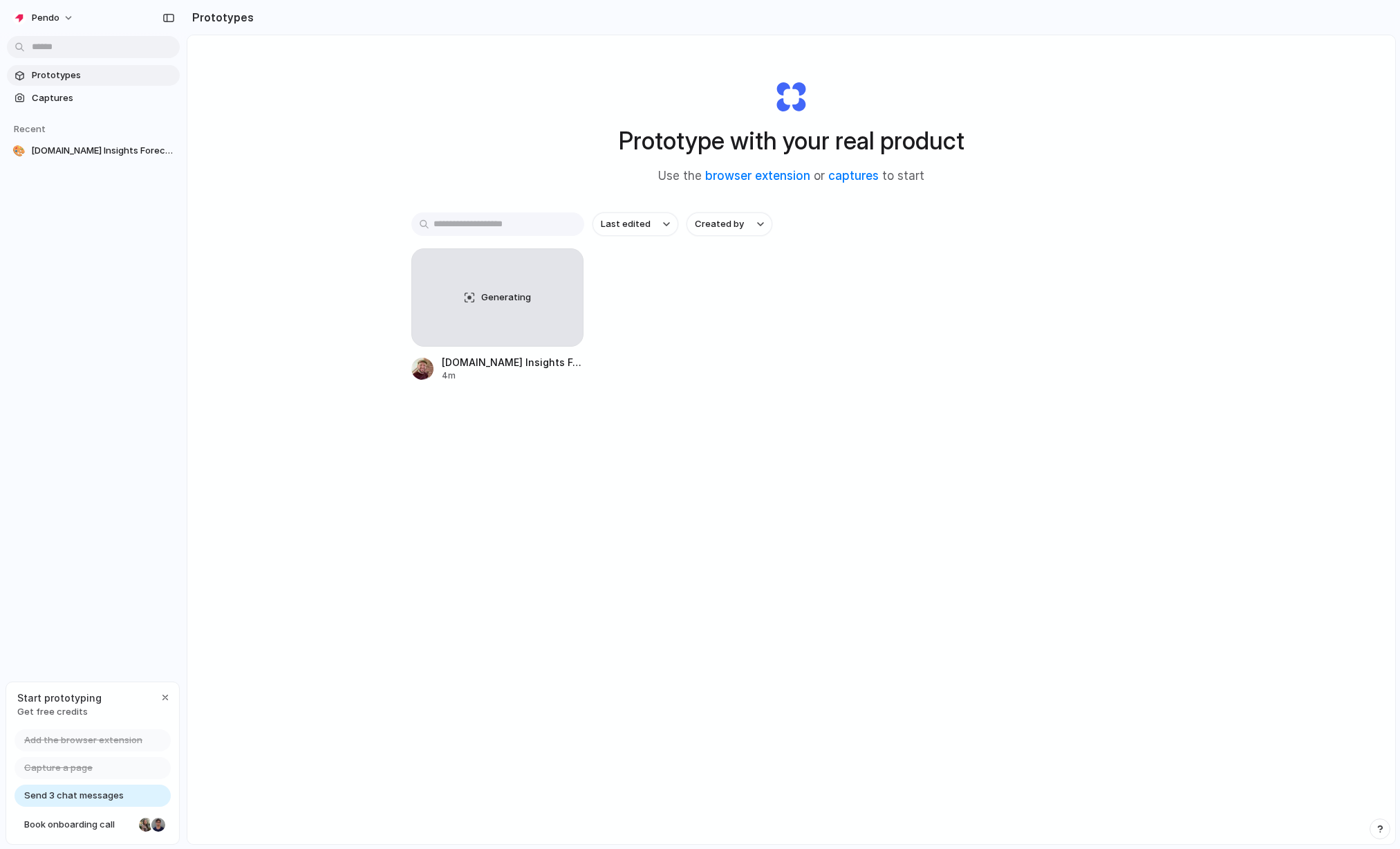
drag, startPoint x: 567, startPoint y: 80, endPoint x: 928, endPoint y: 187, distance: 376.5
click at [928, 187] on div "Prototype with your real product Use the browser extension or captures to start" at bounding box center [791, 126] width 553 height 149
